Goal: Information Seeking & Learning: Find specific fact

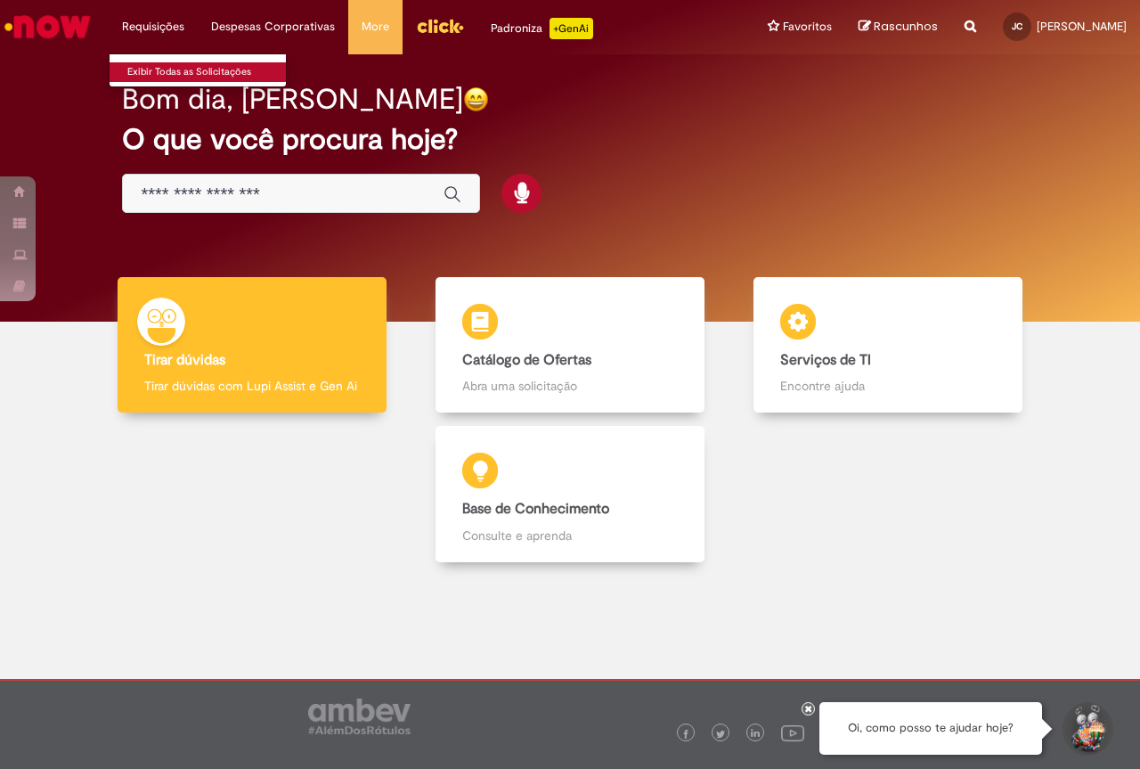
click at [179, 72] on link "Exibir Todas as Solicitações" at bounding box center [208, 72] width 196 height 20
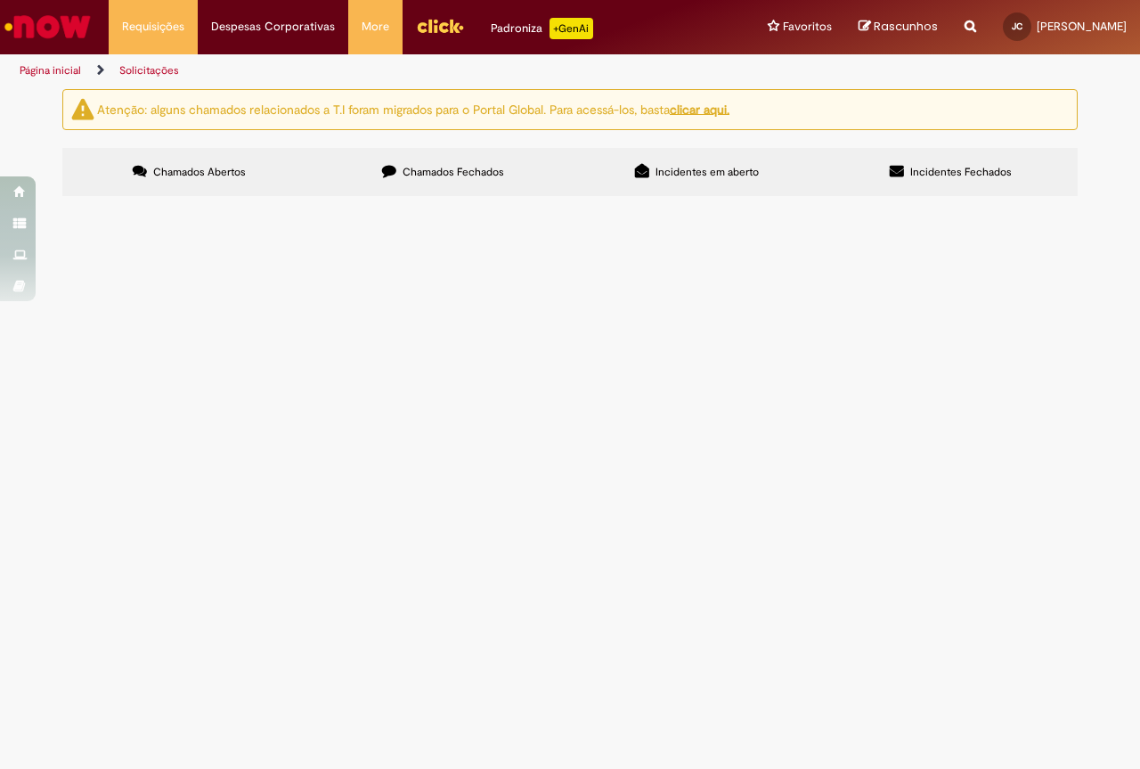
click at [428, 175] on span "Chamados Fechados" at bounding box center [454, 172] width 102 height 14
click at [697, 169] on span "Incidentes em aberto" at bounding box center [707, 172] width 103 height 14
click at [943, 165] on span "Incidentes Fechados" at bounding box center [962, 172] width 102 height 14
click at [150, 66] on link "Solicitações" at bounding box center [149, 70] width 60 height 14
click at [154, 166] on span "Chamados Abertos" at bounding box center [199, 172] width 93 height 14
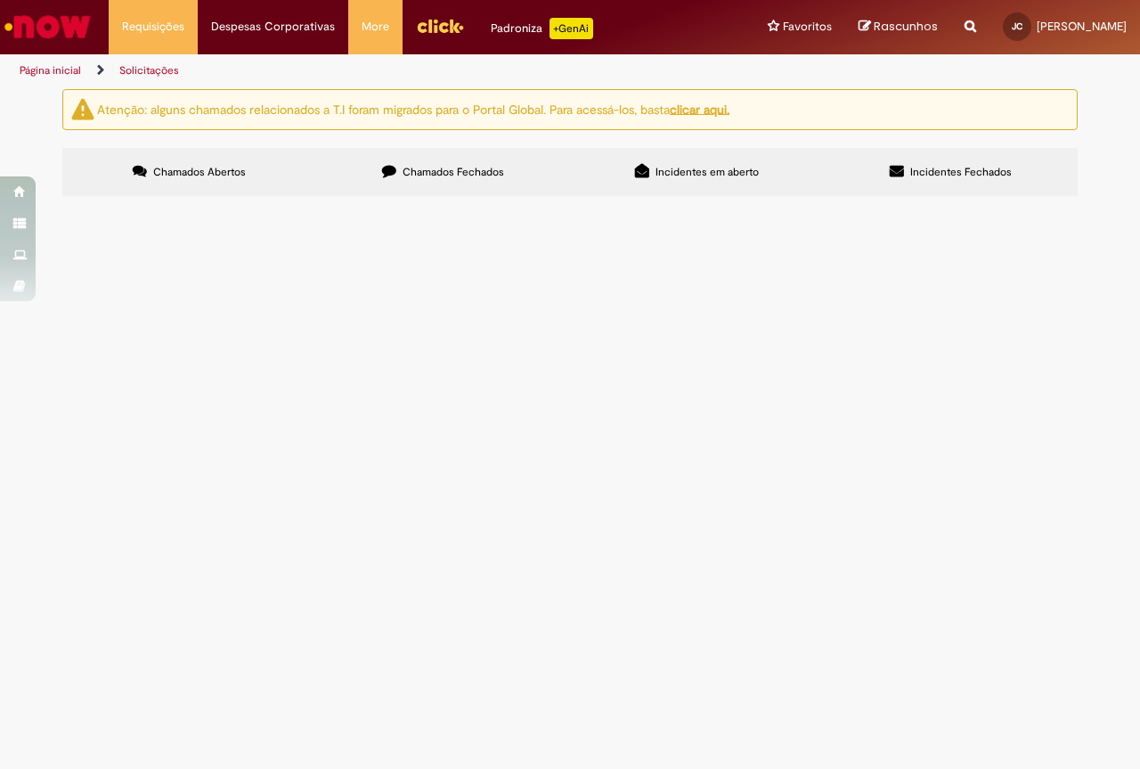
click at [0, 0] on button at bounding box center [0, 0] width 0 height 0
click at [433, 177] on span "Chamados Fechados" at bounding box center [454, 172] width 102 height 14
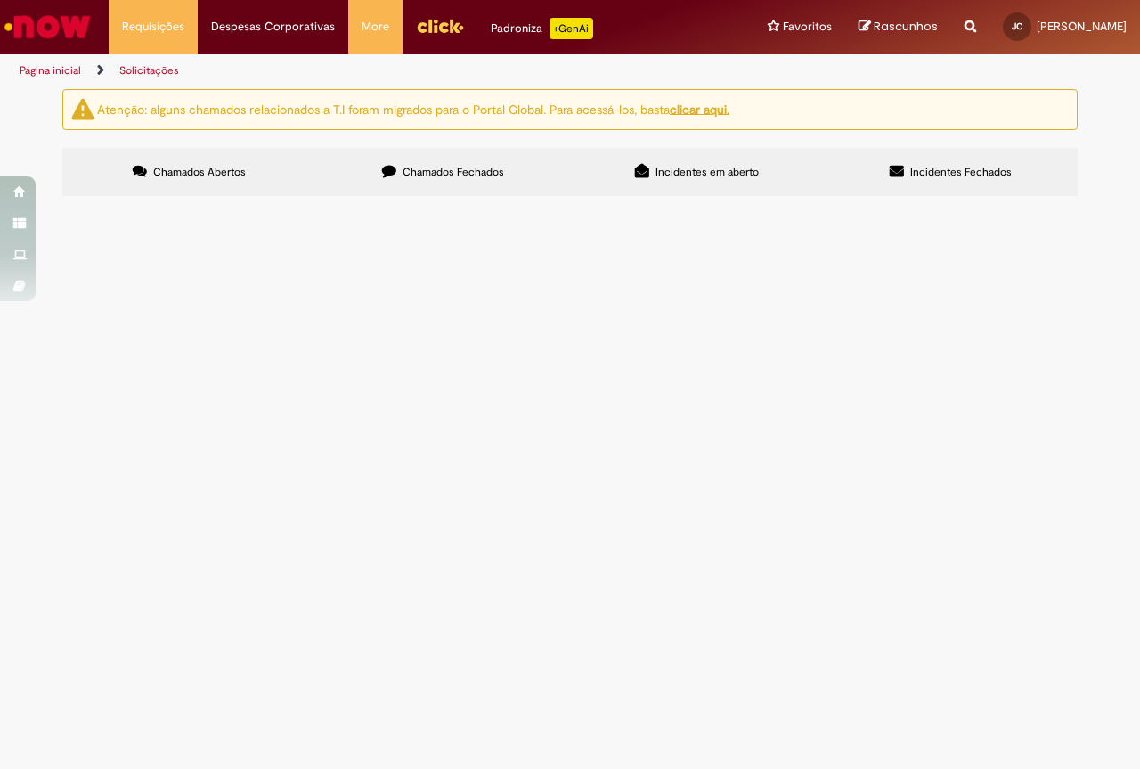
click at [701, 176] on span "Incidentes em aberto" at bounding box center [707, 172] width 103 height 14
click at [979, 180] on label "Incidentes Fechados" at bounding box center [951, 172] width 254 height 48
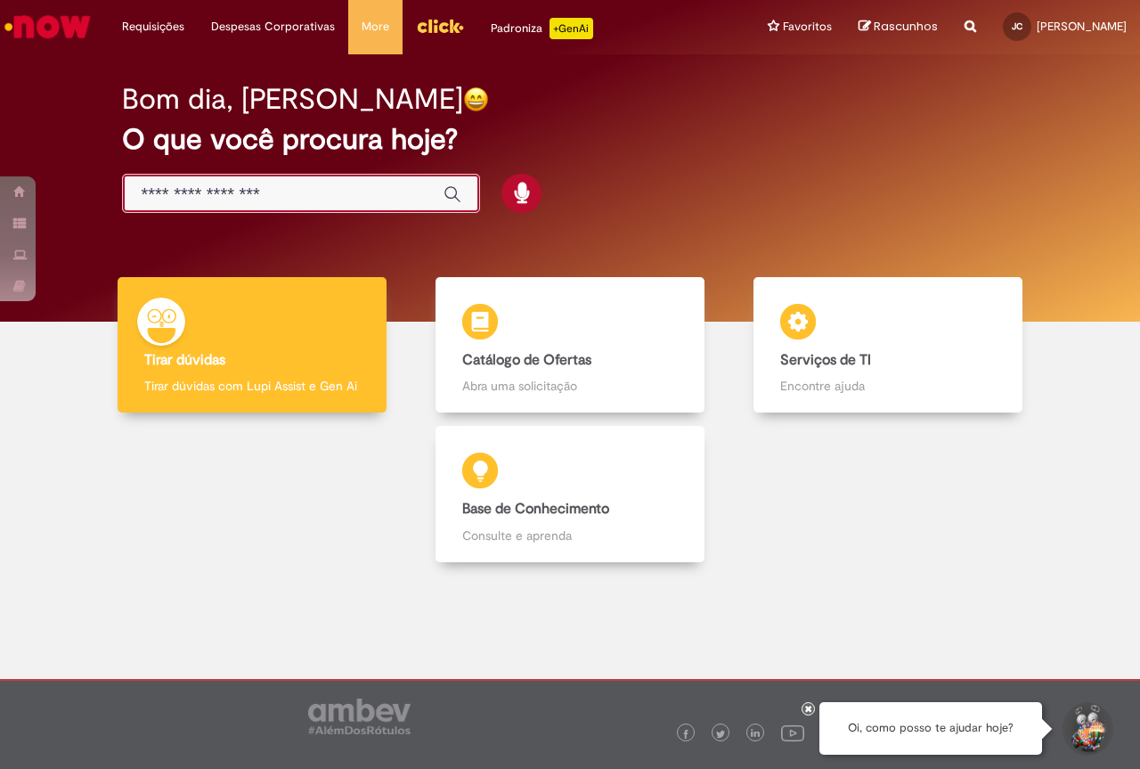
click at [304, 186] on input "Basta digitar aqui" at bounding box center [283, 194] width 285 height 20
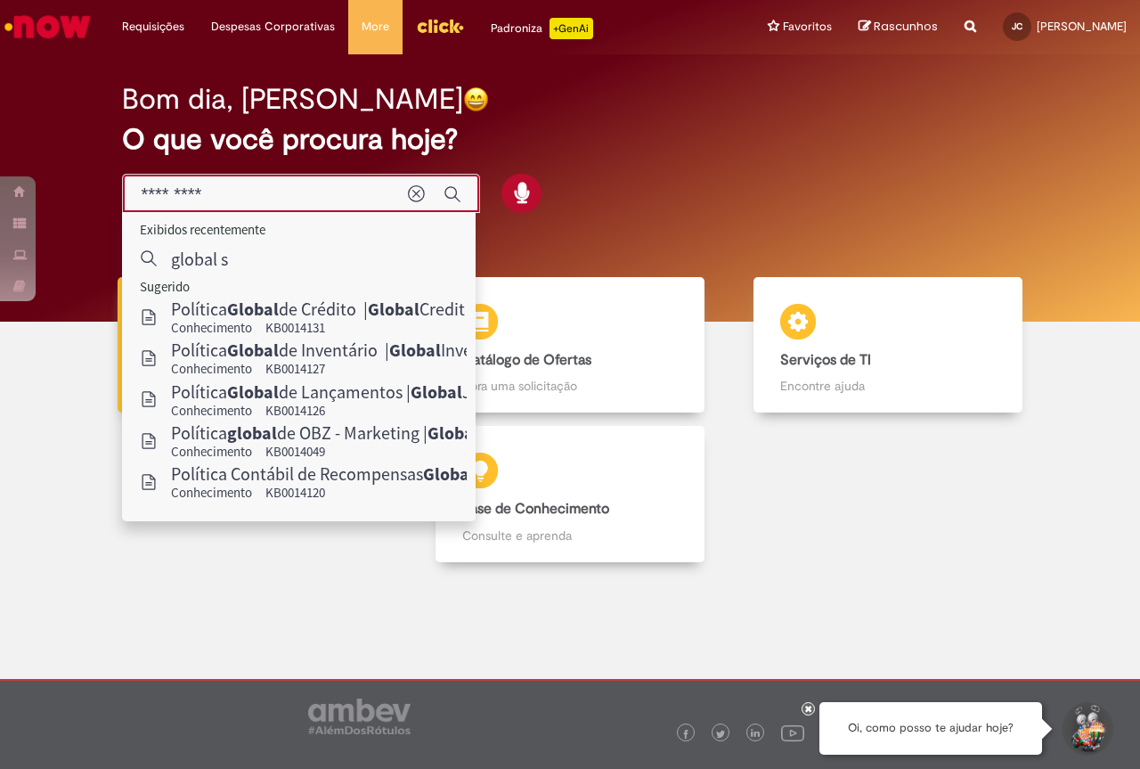
type input "**********"
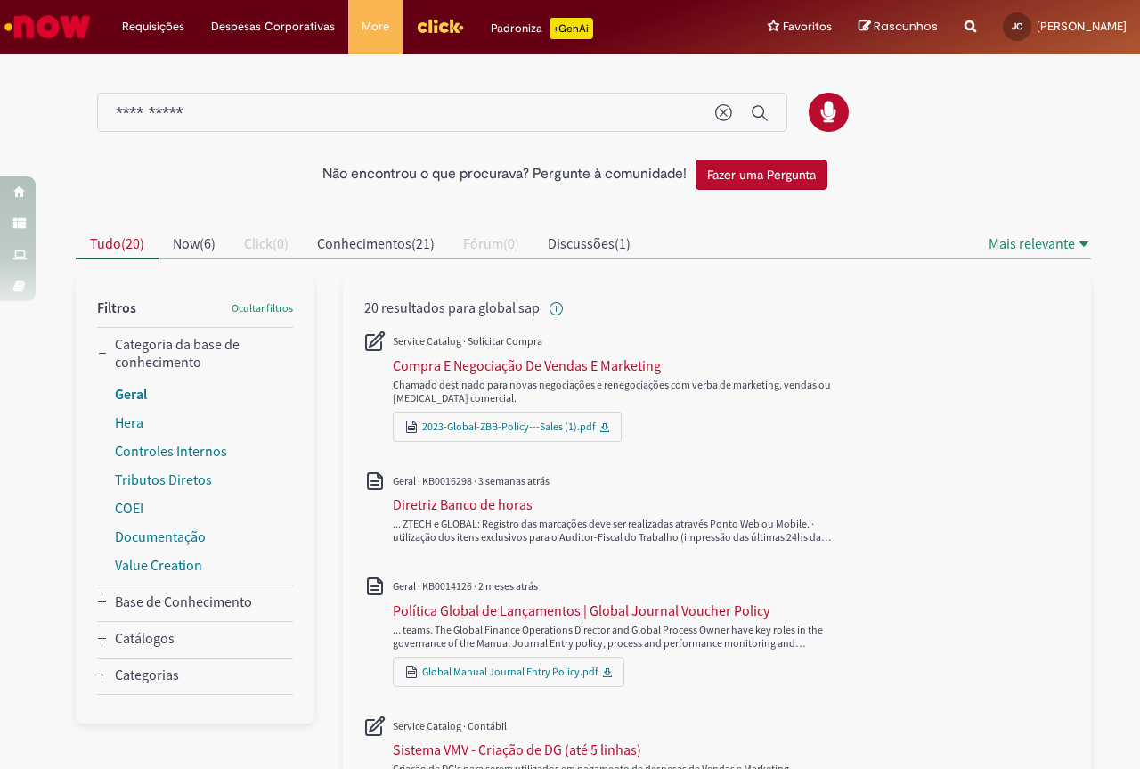
click at [129, 398] on link "Geral" at bounding box center [131, 394] width 32 height 18
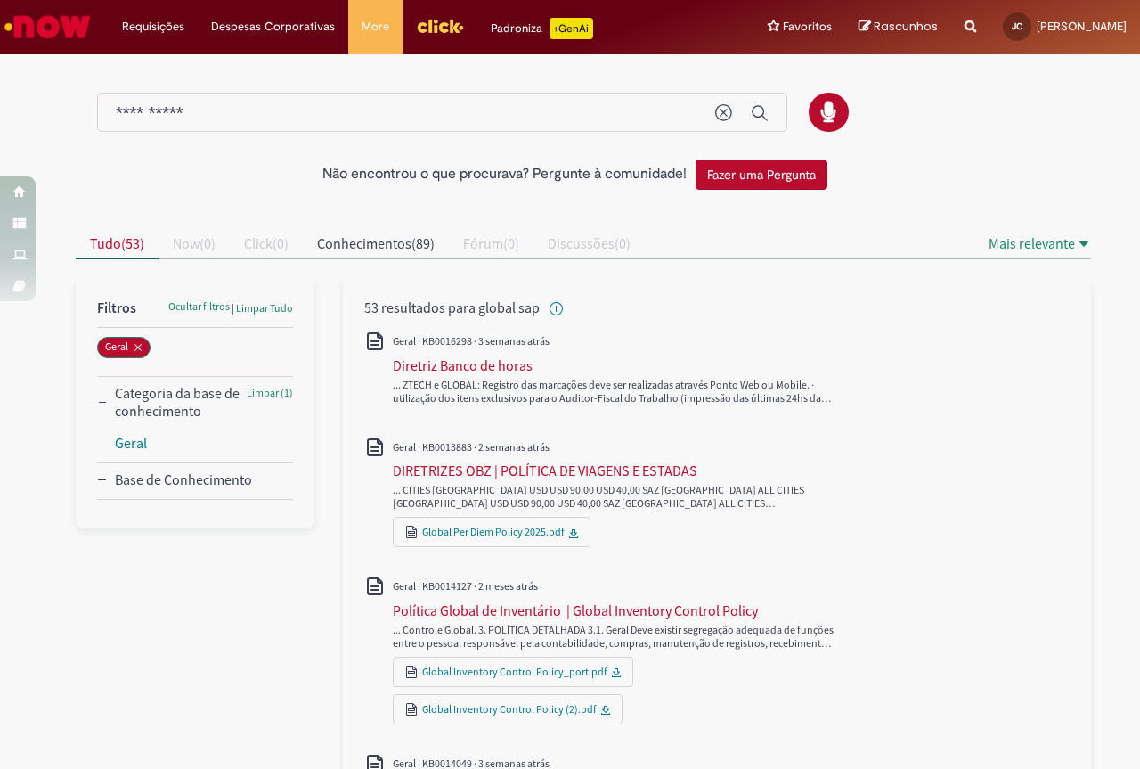
click at [232, 118] on input "**********" at bounding box center [407, 113] width 582 height 20
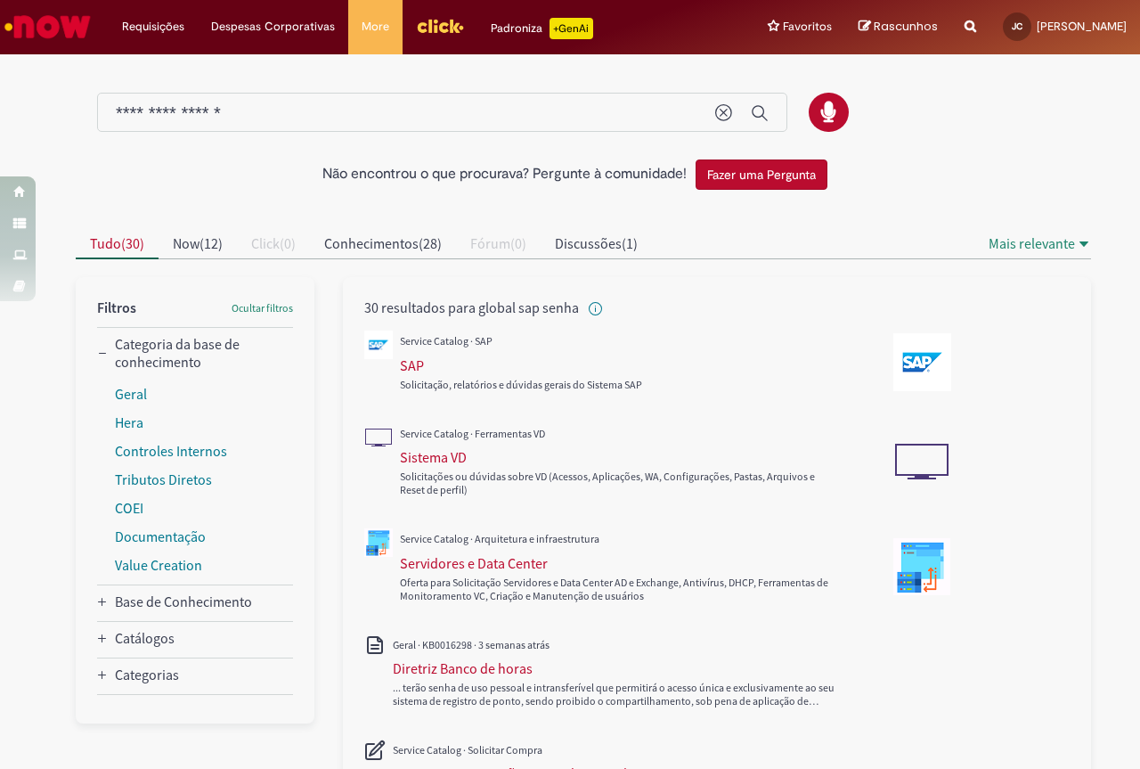
click at [463, 121] on input "**********" at bounding box center [407, 113] width 582 height 20
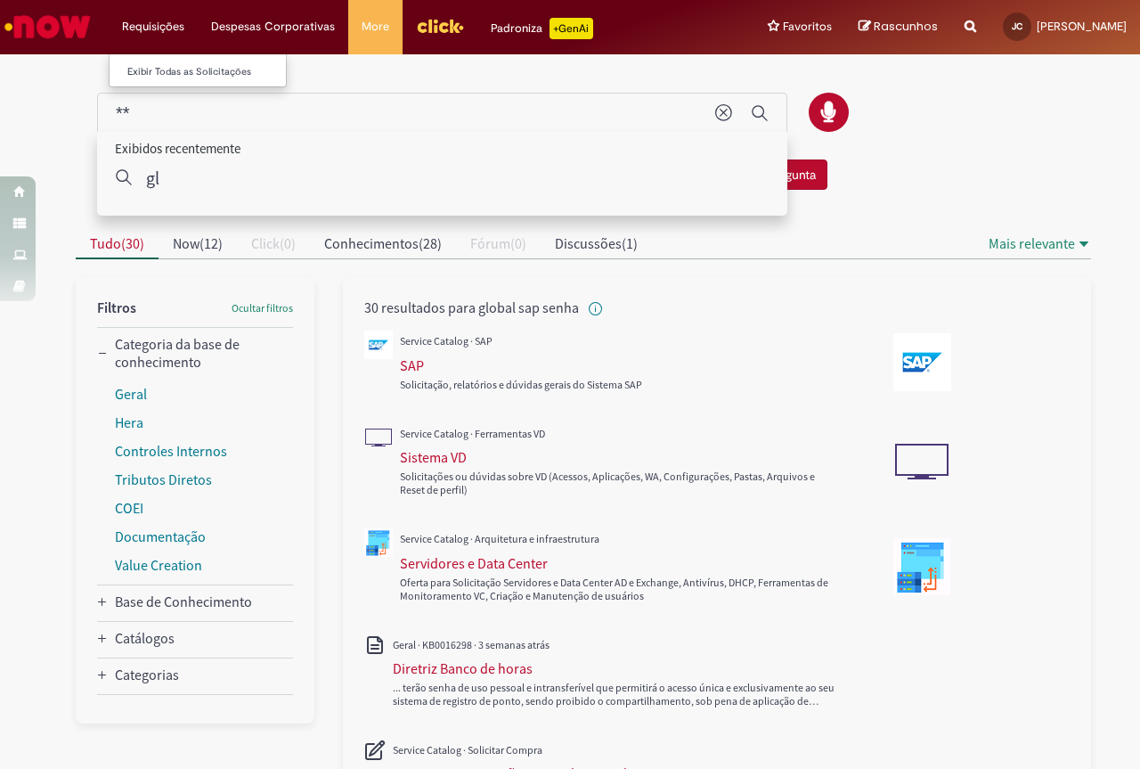
type input "*"
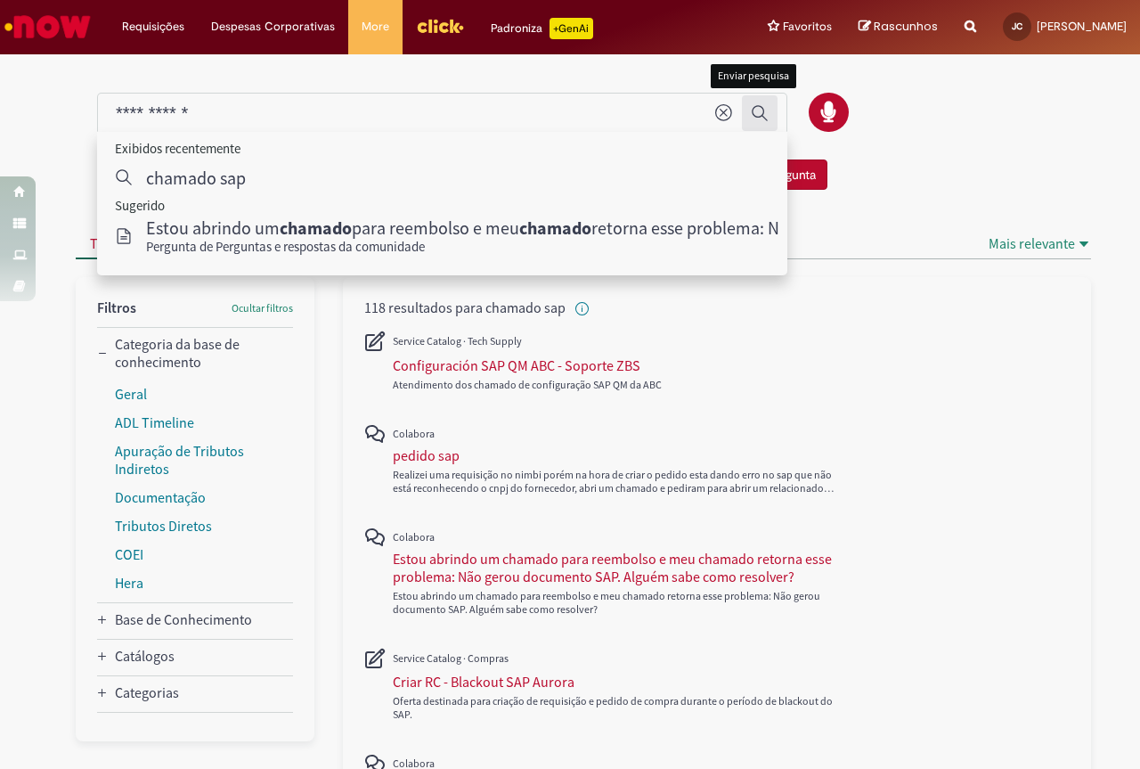
click at [761, 118] on icon "Enviar pesquisa" at bounding box center [760, 113] width 18 height 18
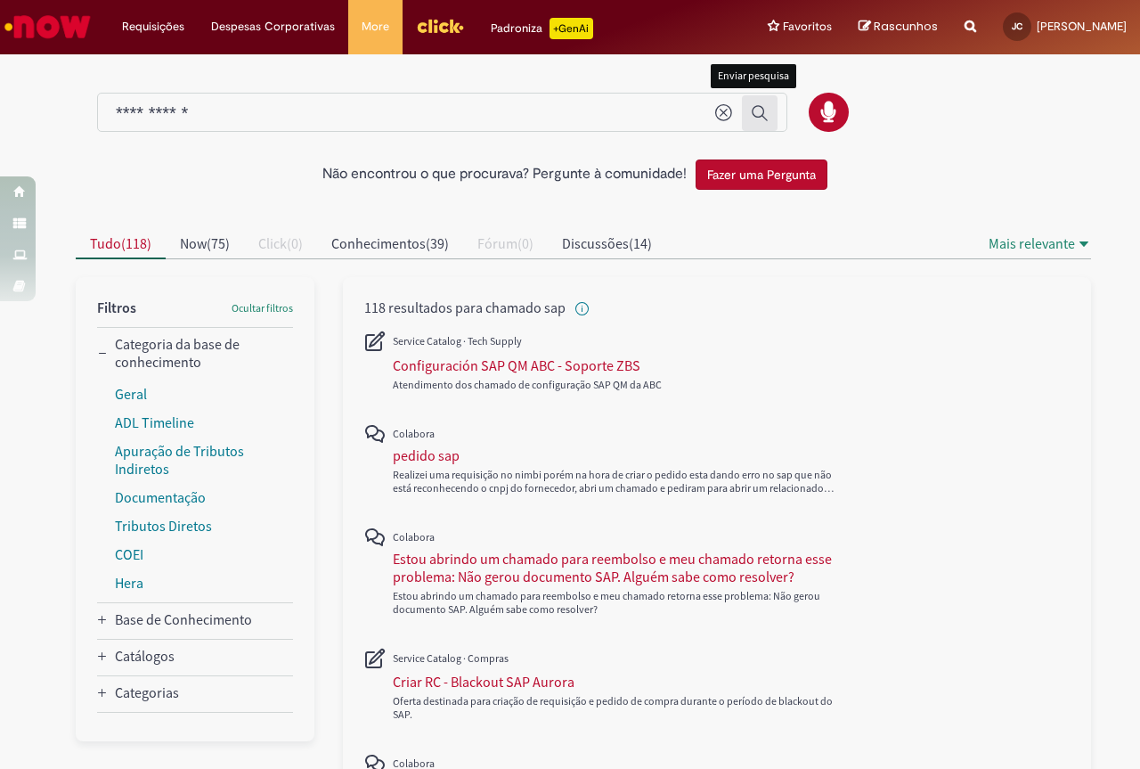
click at [752, 117] on icon "Enviar pesquisa" at bounding box center [760, 113] width 16 height 16
click at [370, 110] on input "**********" at bounding box center [407, 113] width 582 height 20
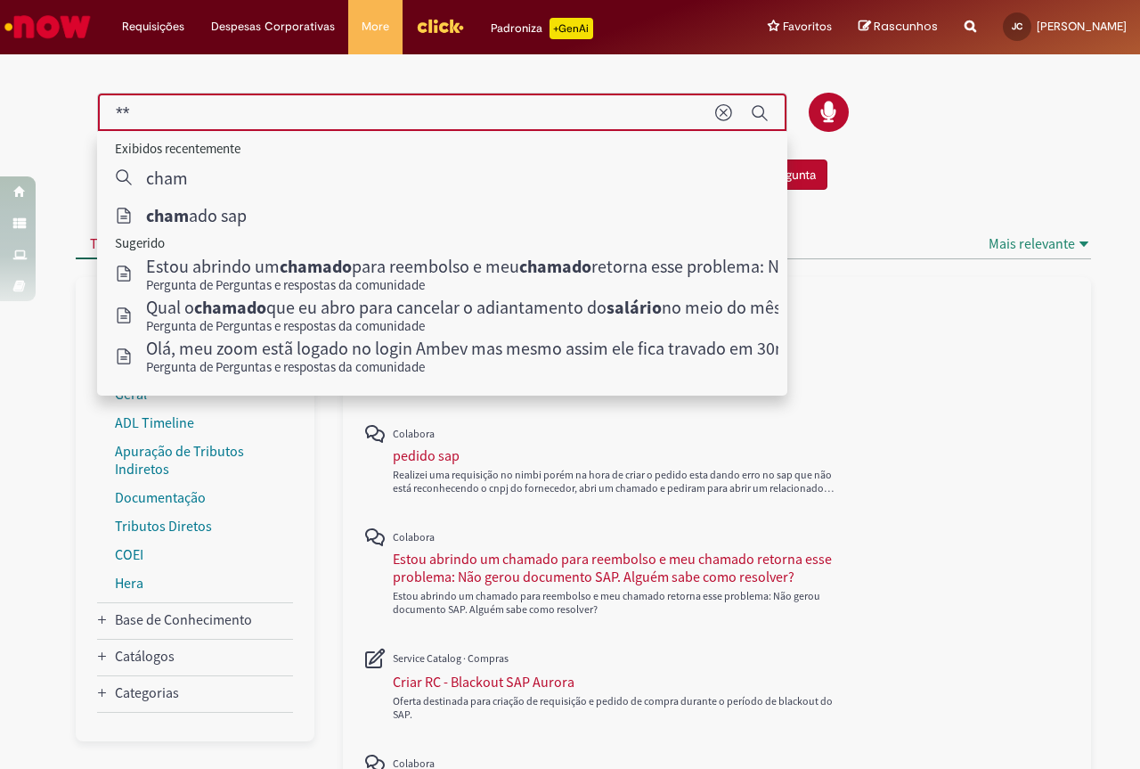
type input "*"
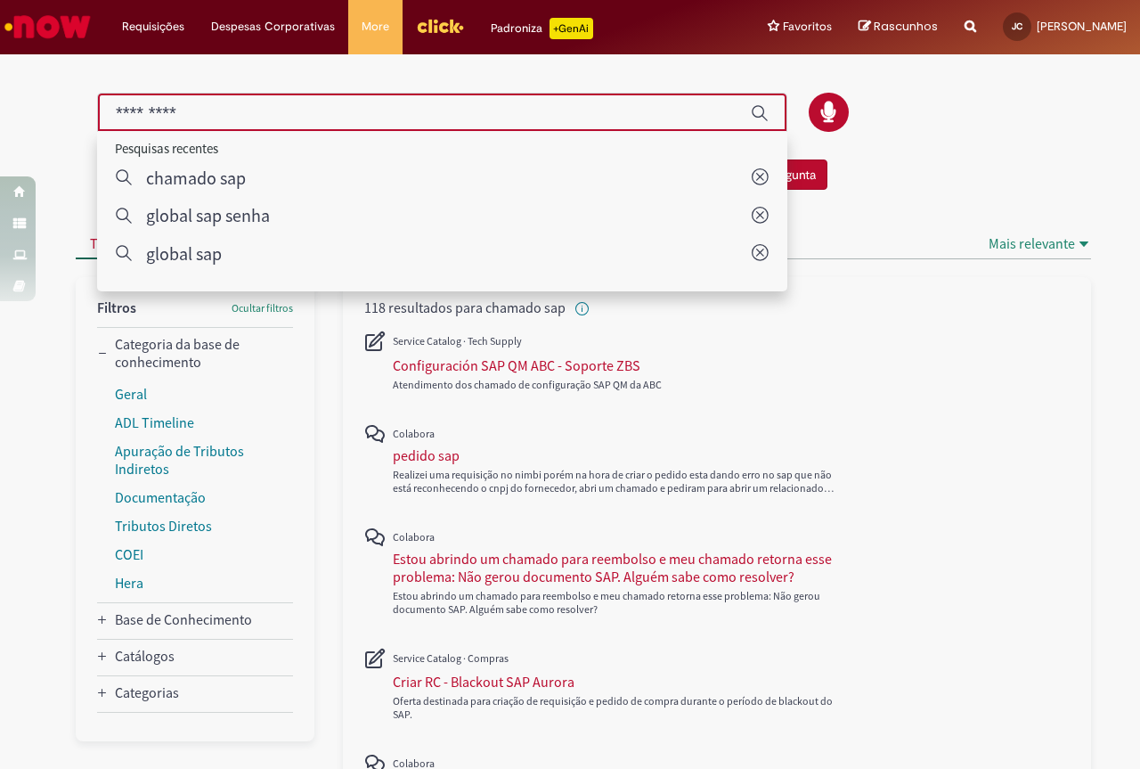
click at [977, 238] on div "Tudo ( 118 ) Now ( 75 ) Click ( 0 ) Conhecimentos ( 39 ) Fórum ( 0 ) Discussões…" at bounding box center [532, 244] width 913 height 29
